Goal: Find specific page/section: Find specific page/section

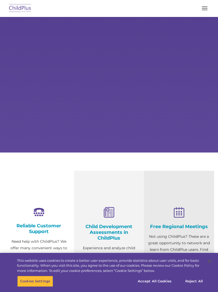
select select "MEDIUM"
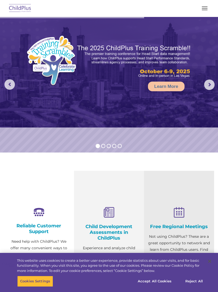
click at [204, 10] on button "button" at bounding box center [204, 8] width 11 height 8
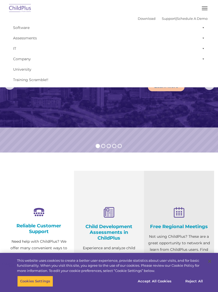
click at [205, 4] on button "button" at bounding box center [204, 8] width 11 height 8
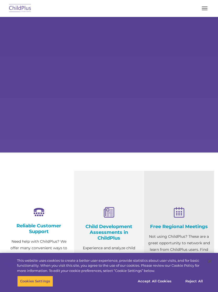
select select "MEDIUM"
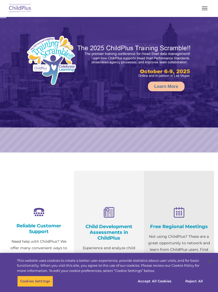
click at [205, 8] on span "button" at bounding box center [205, 8] width 6 height 1
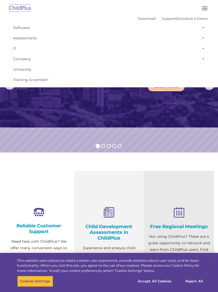
click at [203, 27] on span at bounding box center [202, 27] width 5 height 10
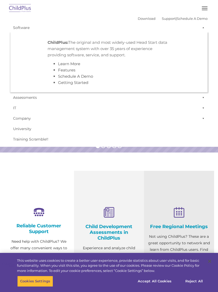
click at [203, 29] on span at bounding box center [202, 27] width 5 height 10
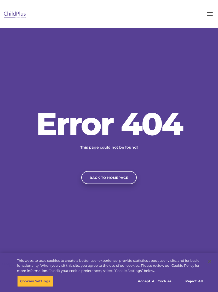
click at [215, 11] on button "button" at bounding box center [209, 14] width 11 height 8
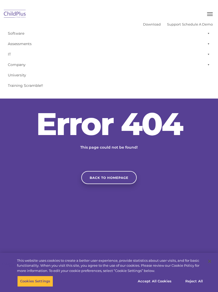
click at [144, 24] on link "Download" at bounding box center [152, 24] width 18 height 4
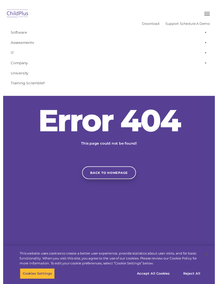
scroll to position [9, 0]
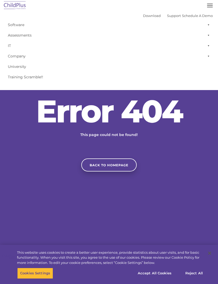
click at [145, 15] on link "Download" at bounding box center [152, 16] width 18 height 4
